Goal: Information Seeking & Learning: Learn about a topic

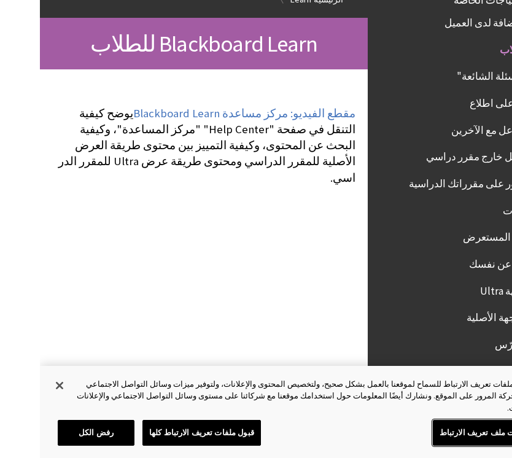
scroll to position [117, -40]
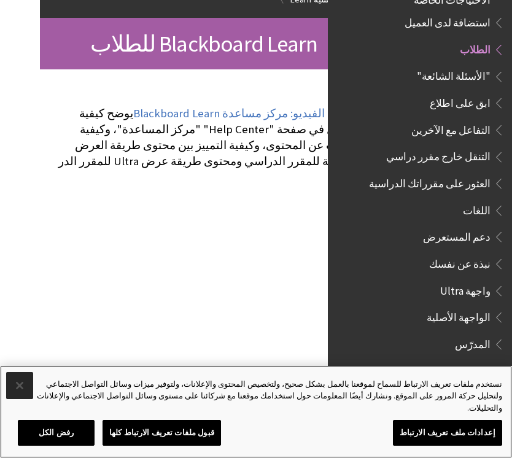
click at [15, 399] on button "إغلاق" at bounding box center [19, 385] width 27 height 27
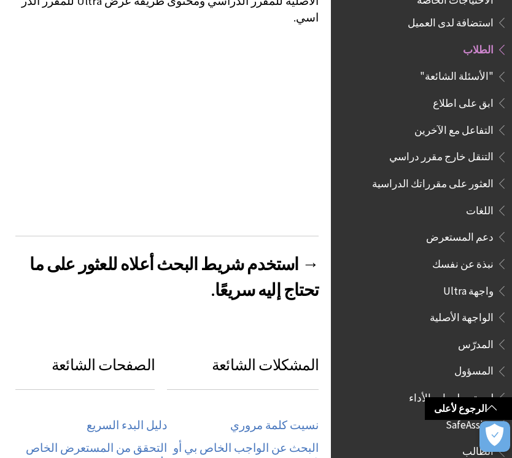
scroll to position [289, 0]
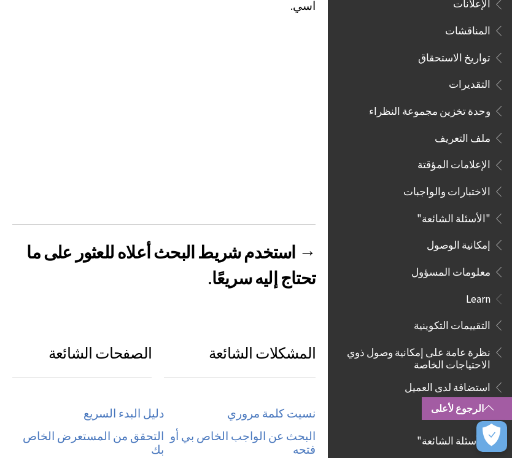
click at [464, 420] on link "الرجوع لأعلى" at bounding box center [467, 408] width 90 height 23
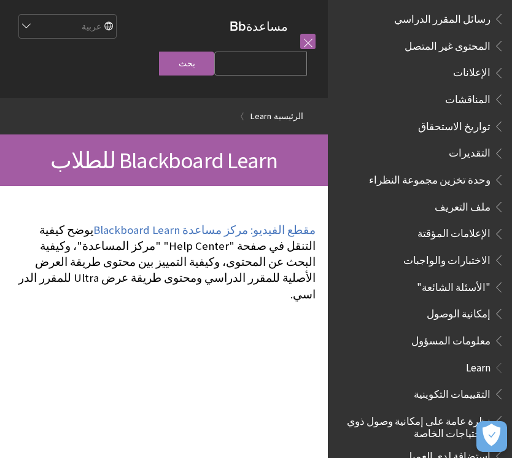
scroll to position [431, 0]
click at [312, 39] on link at bounding box center [307, 41] width 15 height 15
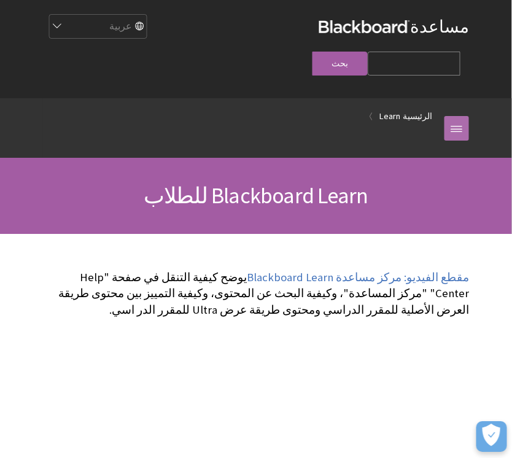
scroll to position [0, 0]
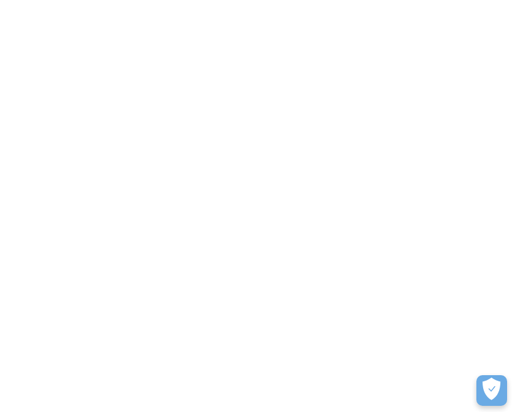
scroll to position [865, 0]
